Goal: Navigation & Orientation: Find specific page/section

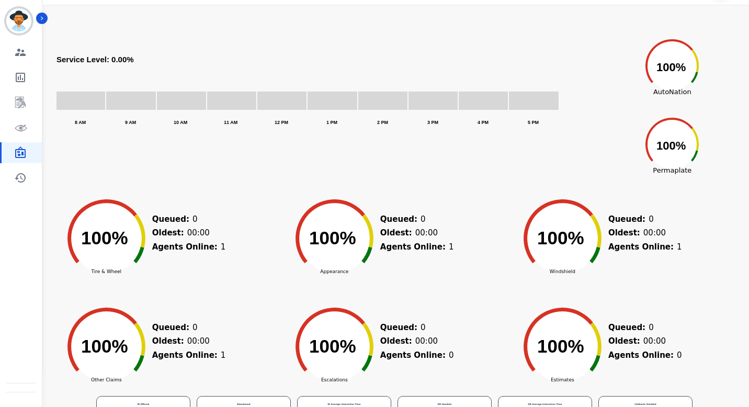
scroll to position [51, 0]
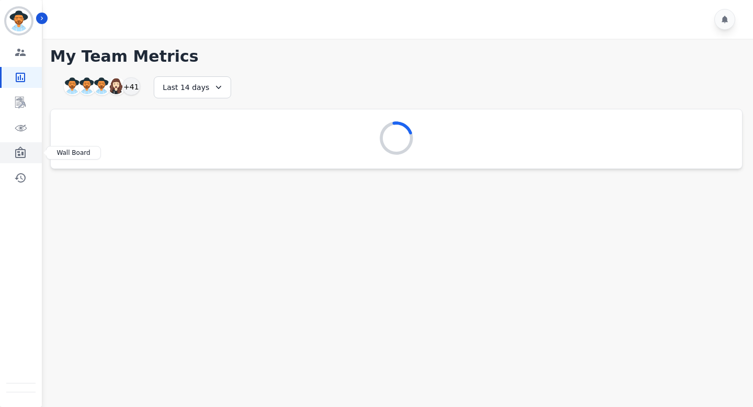
click at [22, 149] on icon "Sidebar" at bounding box center [20, 152] width 10 height 12
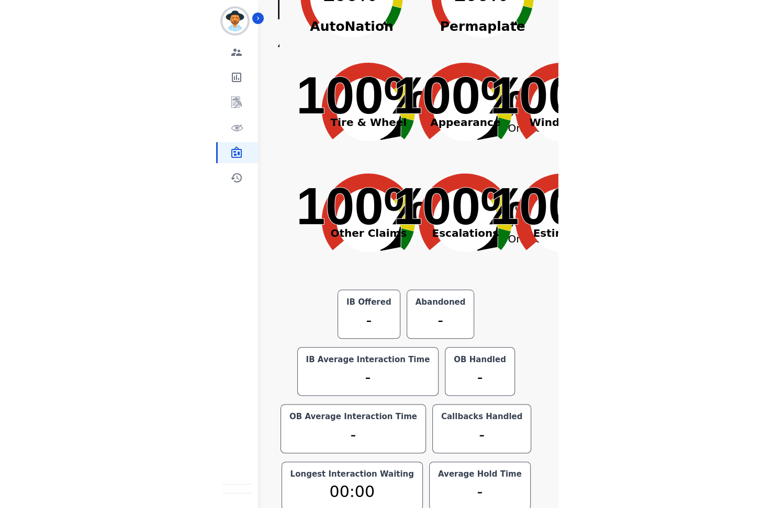
scroll to position [12, 0]
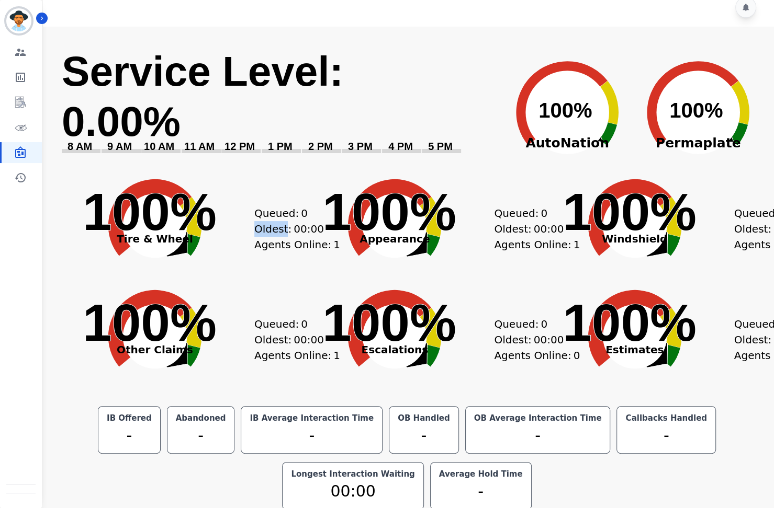
click at [733, 52] on icon "Created with Highcharts 10.3.3 100% ​ 100%" at bounding box center [697, 104] width 131 height 131
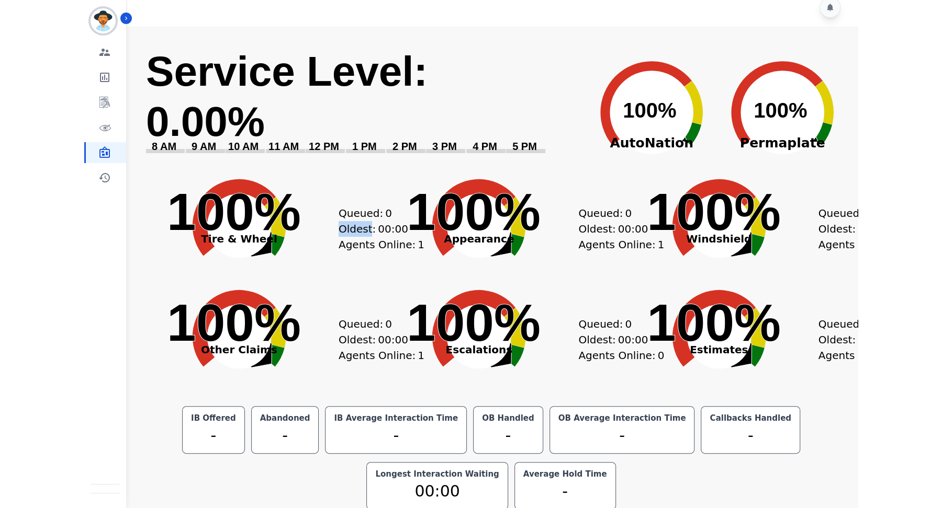
scroll to position [0, 0]
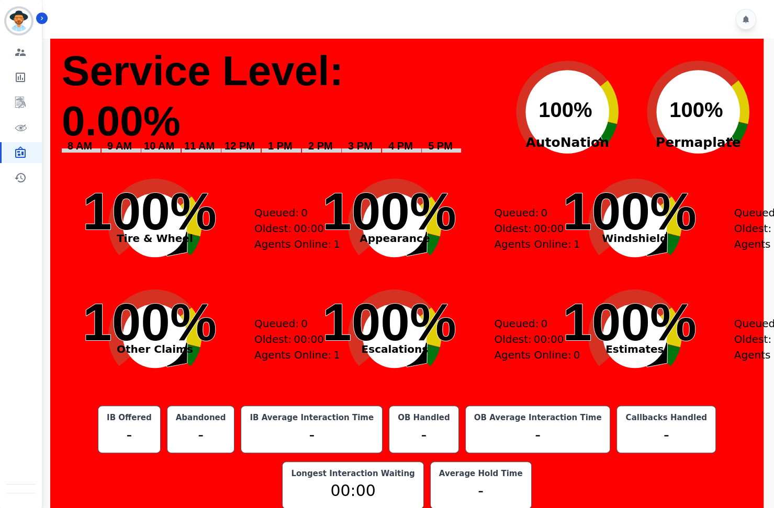
click at [746, 33] on div at bounding box center [410, 19] width 734 height 39
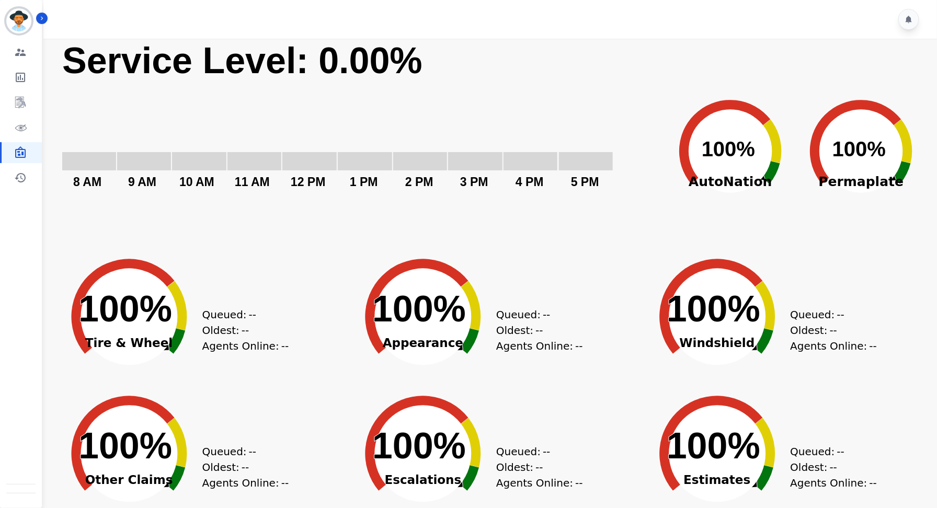
click at [464, 95] on rect "Service Level: 0.00%" at bounding box center [360, 143] width 598 height 209
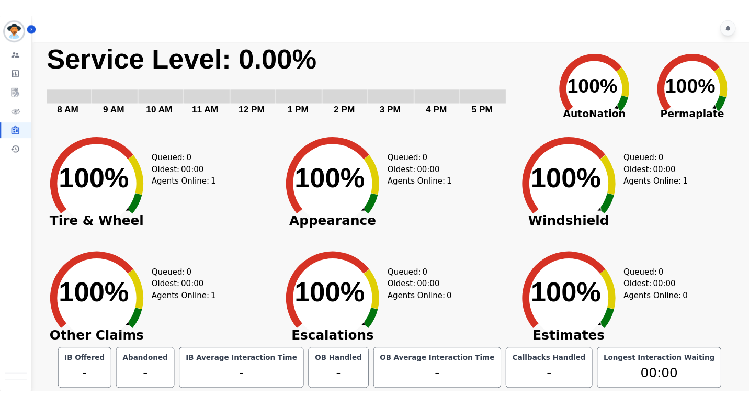
scroll to position [2, 0]
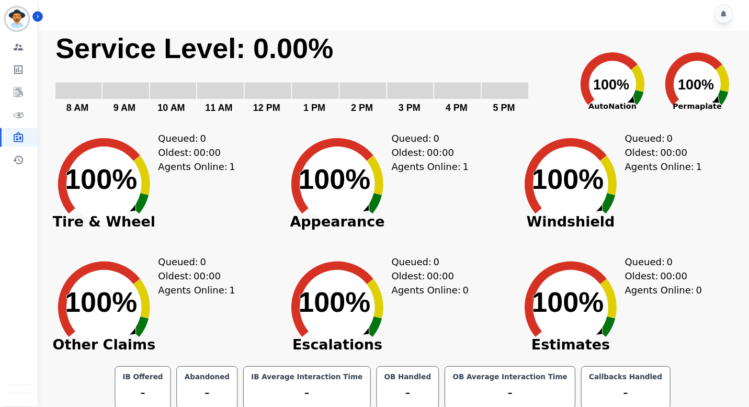
scroll to position [5, 0]
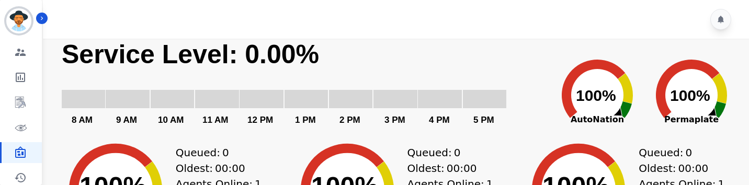
click at [504, 82] on rect "Service Level: 0%" at bounding box center [302, 87] width 483 height 97
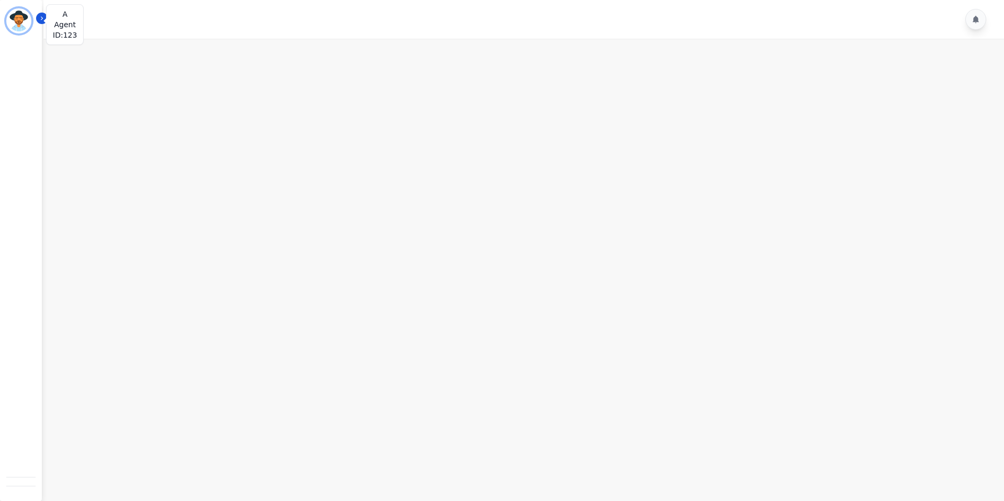
click at [18, 20] on img "Sidebar" at bounding box center [18, 20] width 25 height 25
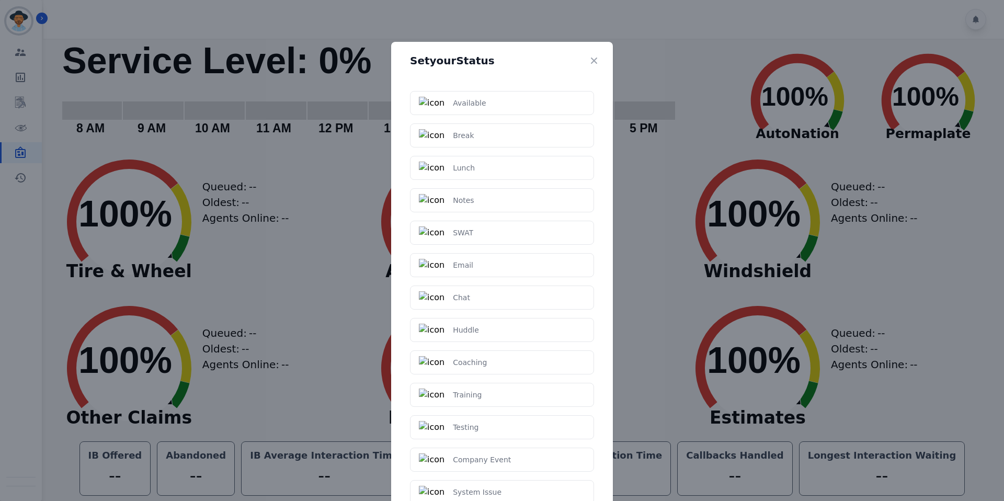
click at [66, 87] on div "Set your Status Available Break Lunch Notes SWAT Email Chat Huddle Coaching Tra…" at bounding box center [502, 250] width 1004 height 501
